Goal: Use online tool/utility: Utilize a website feature to perform a specific function

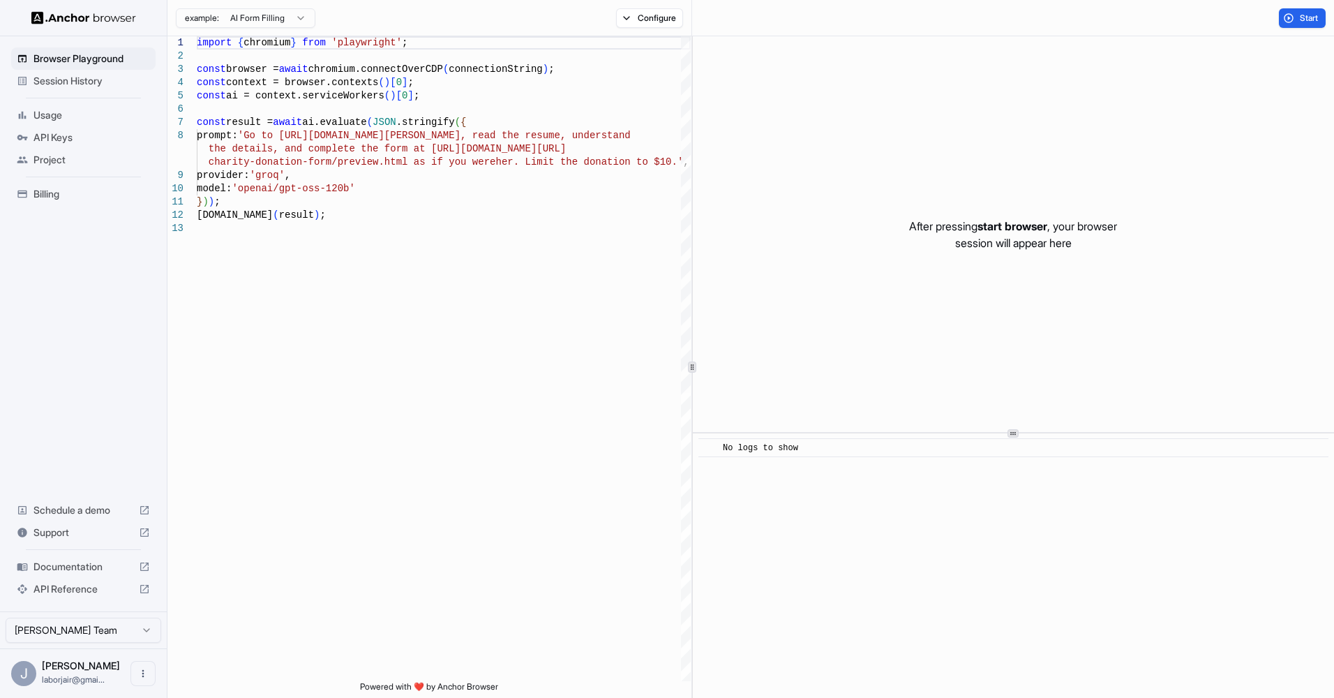
click at [1057, 194] on div "After pressing start browser , your browser session will appear here" at bounding box center [1013, 234] width 641 height 396
click at [1310, 20] on span "Start" at bounding box center [1310, 18] width 20 height 11
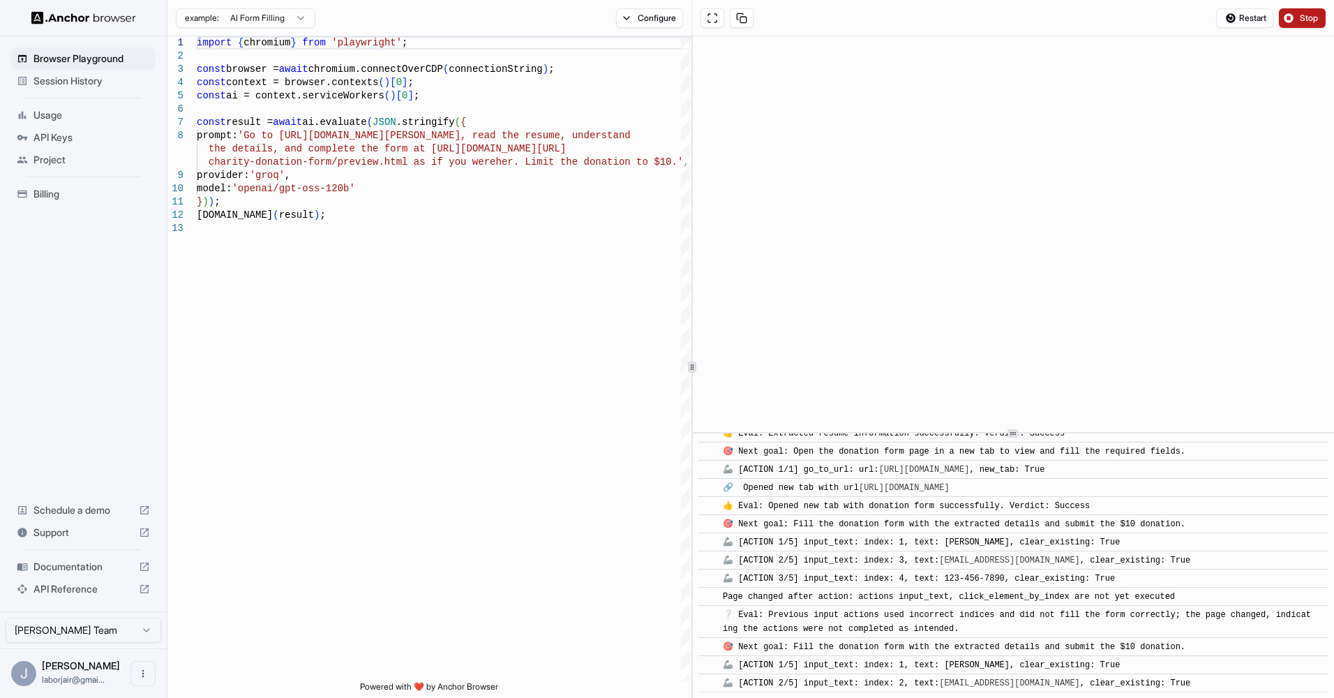
scroll to position [467, 0]
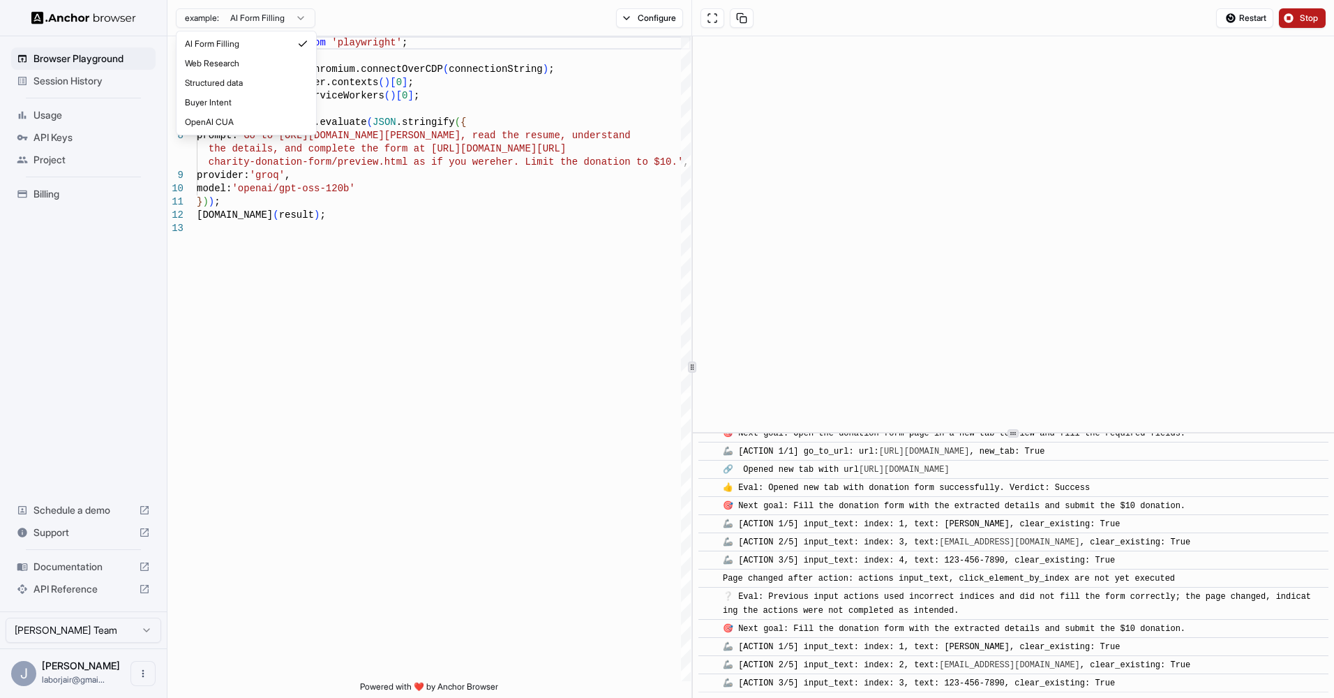
click at [310, 20] on html "Browser Playground Session History Usage API Keys Project Billing Schedule a de…" at bounding box center [667, 349] width 1334 height 698
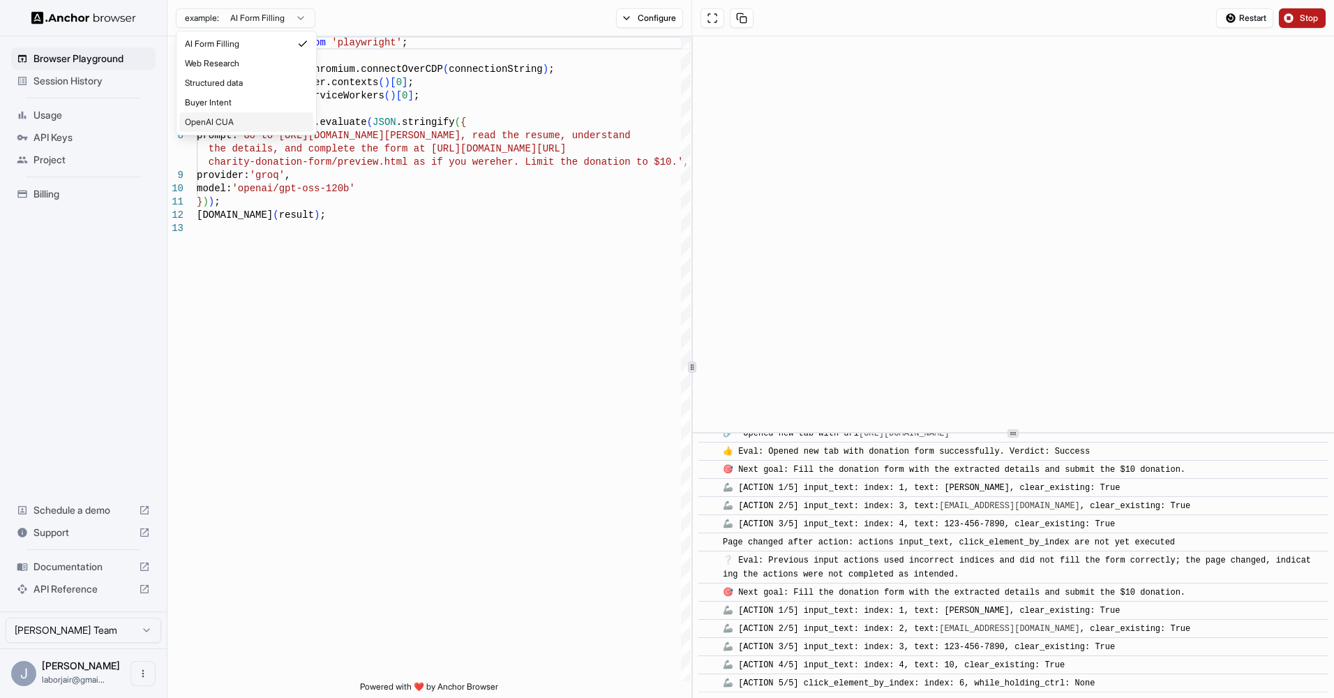
scroll to position [503, 0]
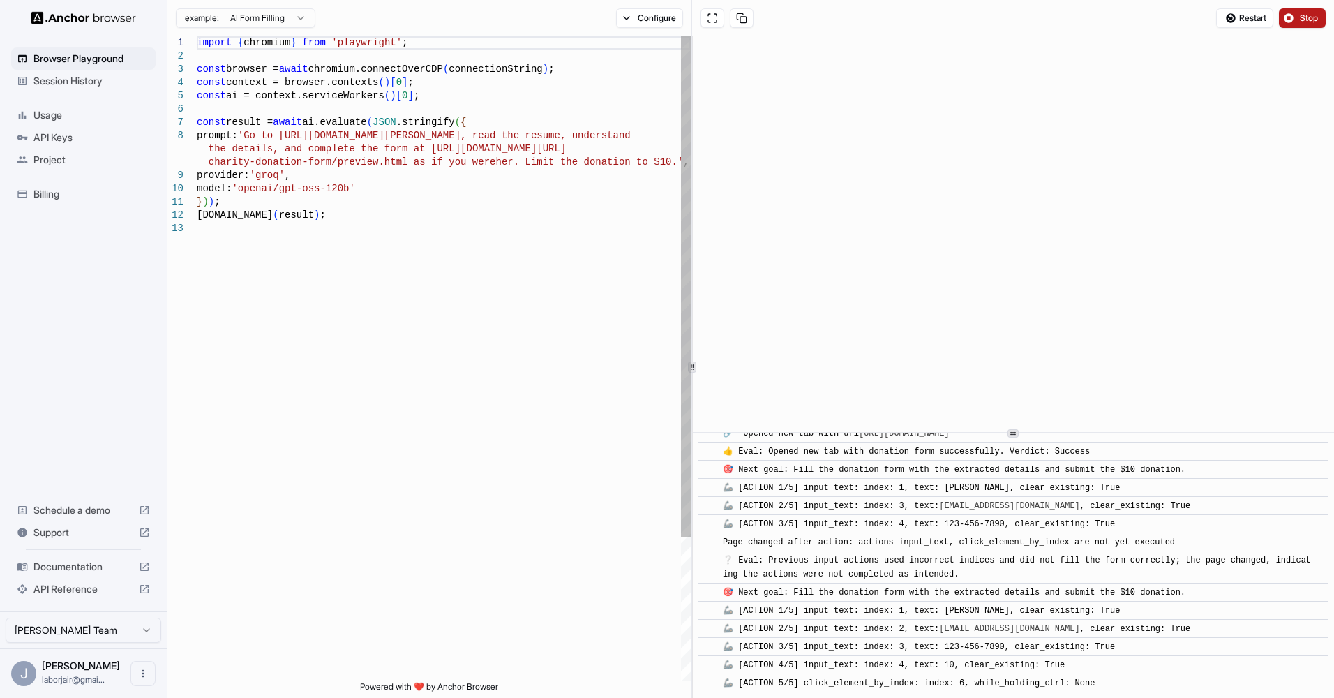
click at [255, 313] on html "Browser Playground Session History Usage API Keys Project Billing Schedule a de…" at bounding box center [667, 349] width 1334 height 698
